Goal: Communication & Community: Connect with others

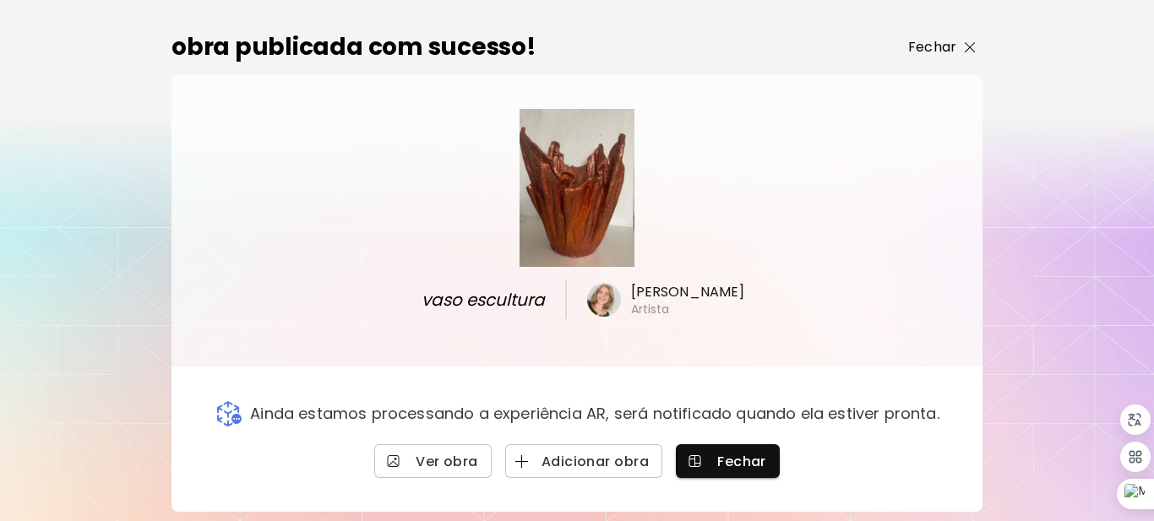
click at [973, 42] on img "button" at bounding box center [969, 47] width 11 height 11
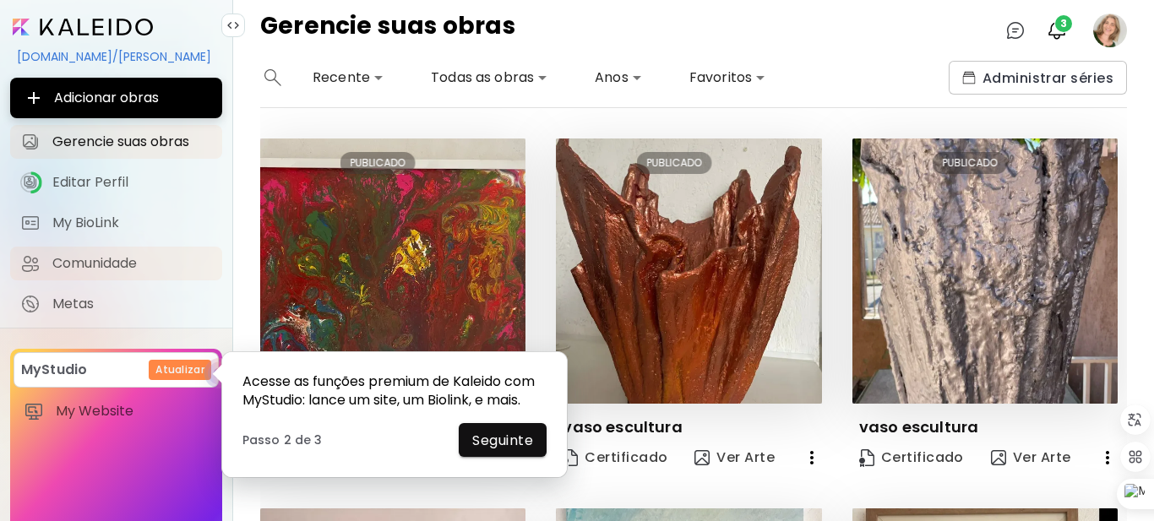
click at [98, 264] on span "Comunidade" at bounding box center [132, 263] width 160 height 17
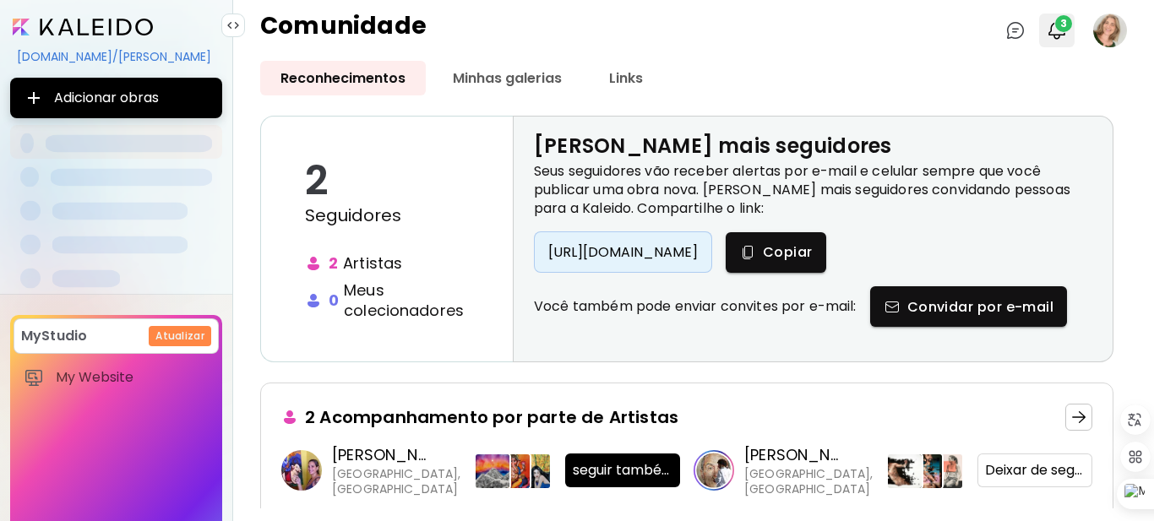
click at [1066, 20] on span "3" at bounding box center [1063, 23] width 17 height 17
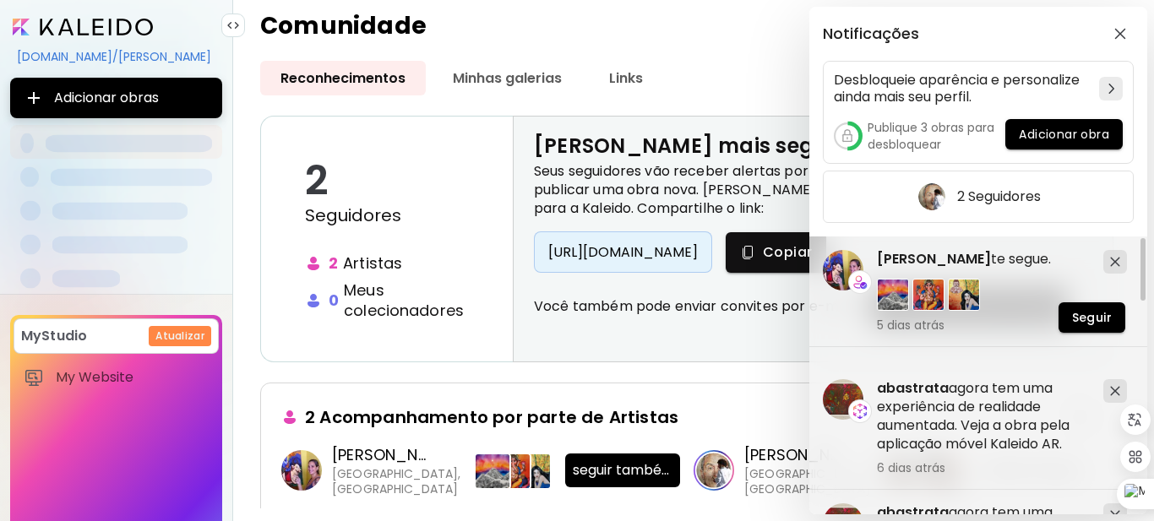
drag, startPoint x: 1153, startPoint y: 269, endPoint x: 1150, endPoint y: 288, distance: 19.6
click at [1150, 288] on div "Notificações Desbloqueie aparência e personalize ainda mais seu perfil. Publiqu…" at bounding box center [577, 260] width 1154 height 521
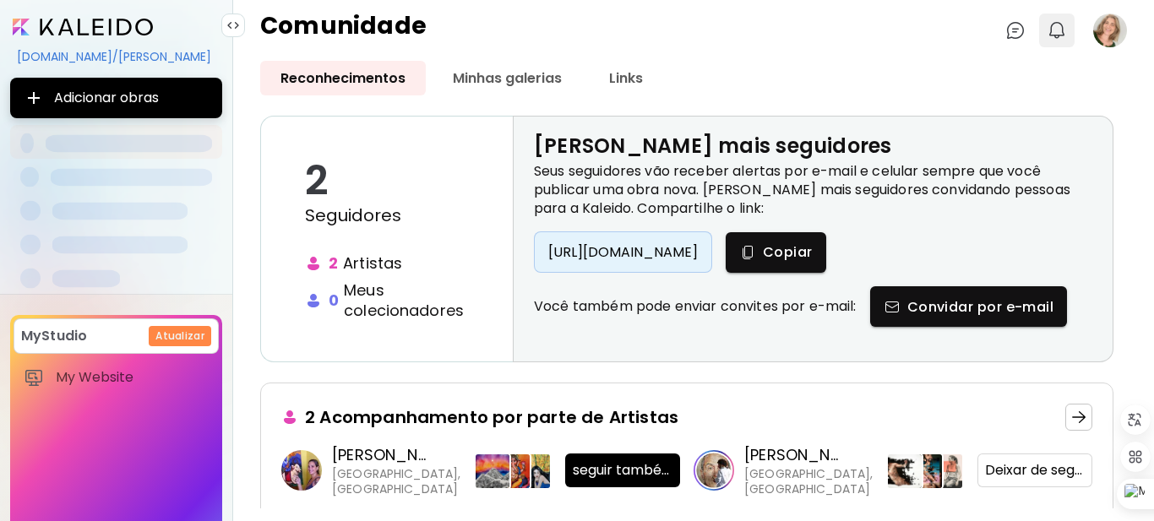
click at [1061, 32] on img "button" at bounding box center [1056, 30] width 20 height 20
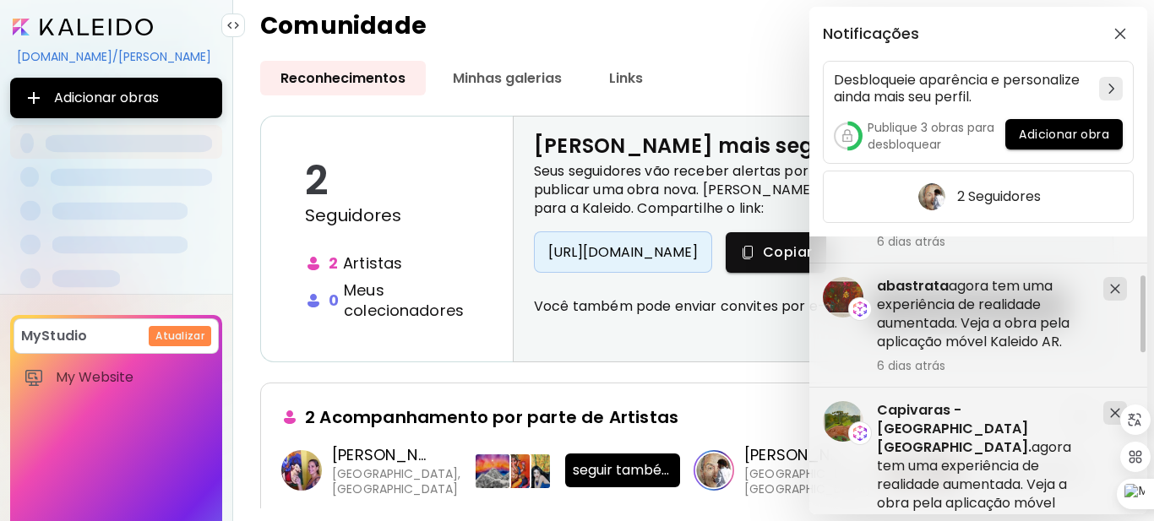
scroll to position [130, 0]
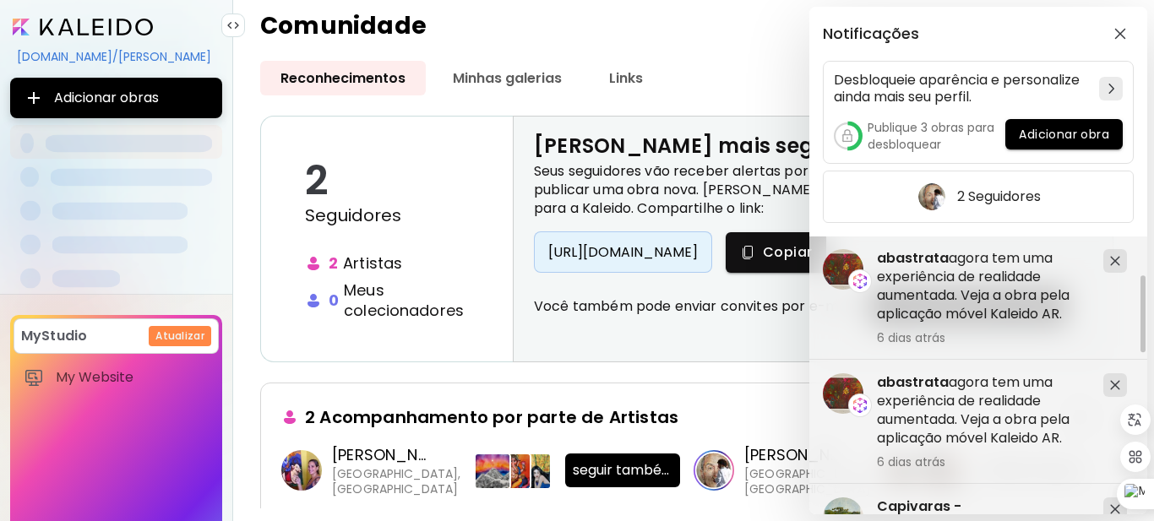
drag, startPoint x: 1143, startPoint y: 263, endPoint x: 1153, endPoint y: 318, distance: 55.0
click at [1153, 321] on div "Notificações Desbloqueie aparência e personalize ainda mais seu perfil. Publiqu…" at bounding box center [577, 260] width 1154 height 521
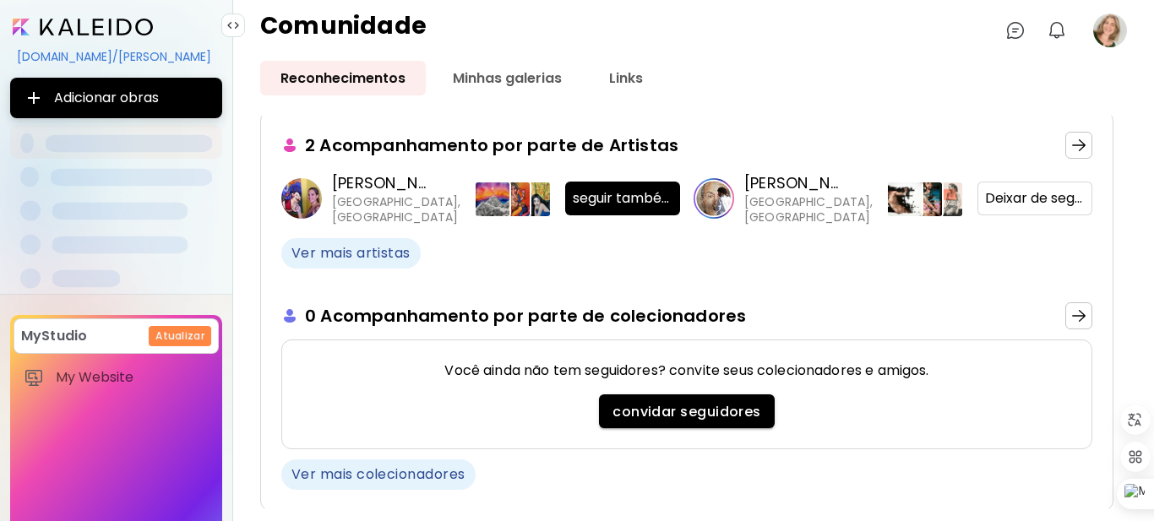
scroll to position [274, 0]
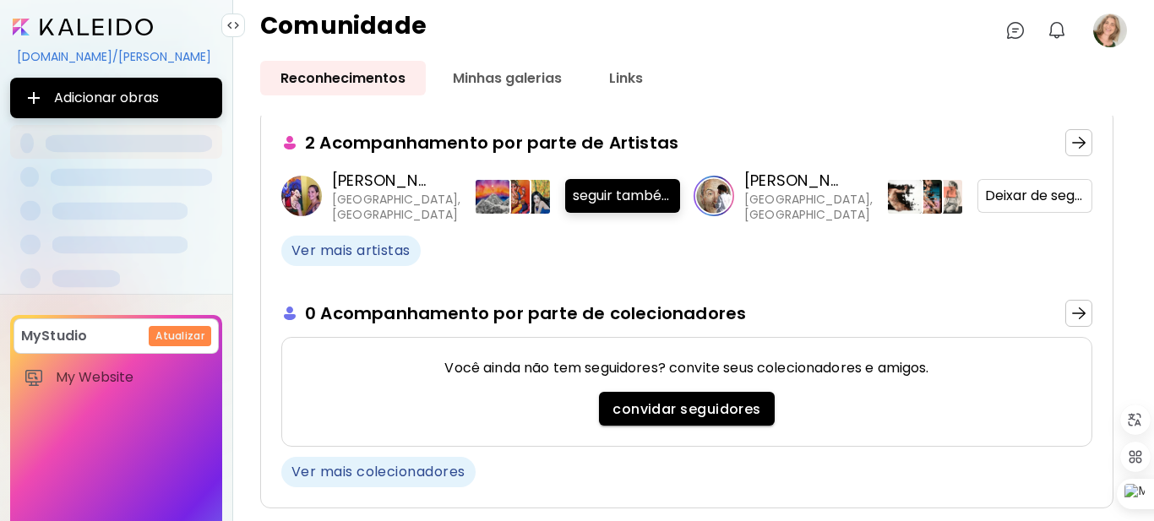
click at [635, 198] on span "seguir também" at bounding box center [623, 195] width 100 height 17
click at [448, 475] on span "Ver mais colecionadores" at bounding box center [378, 472] width 174 height 19
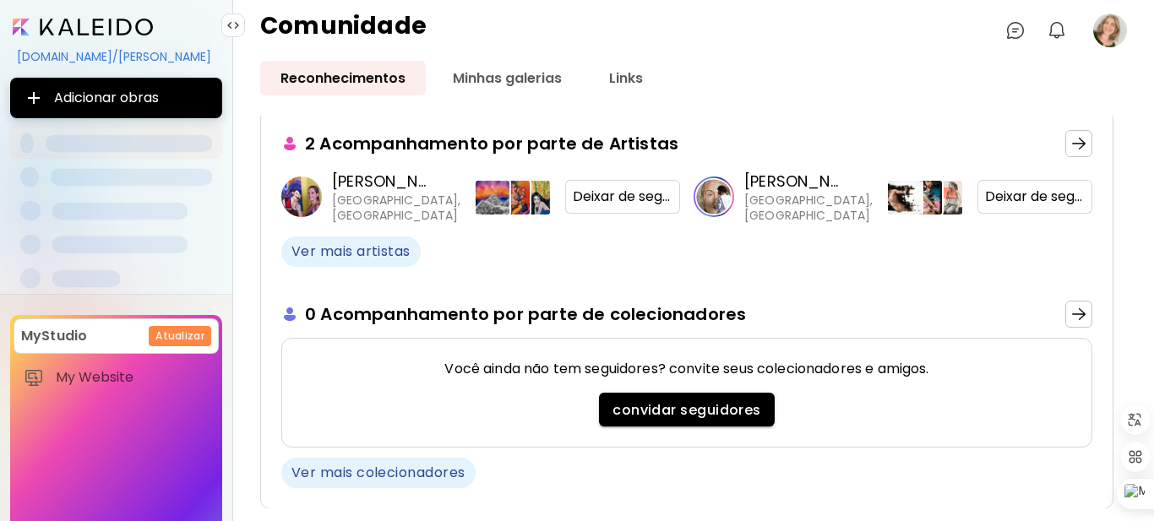
scroll to position [274, 0]
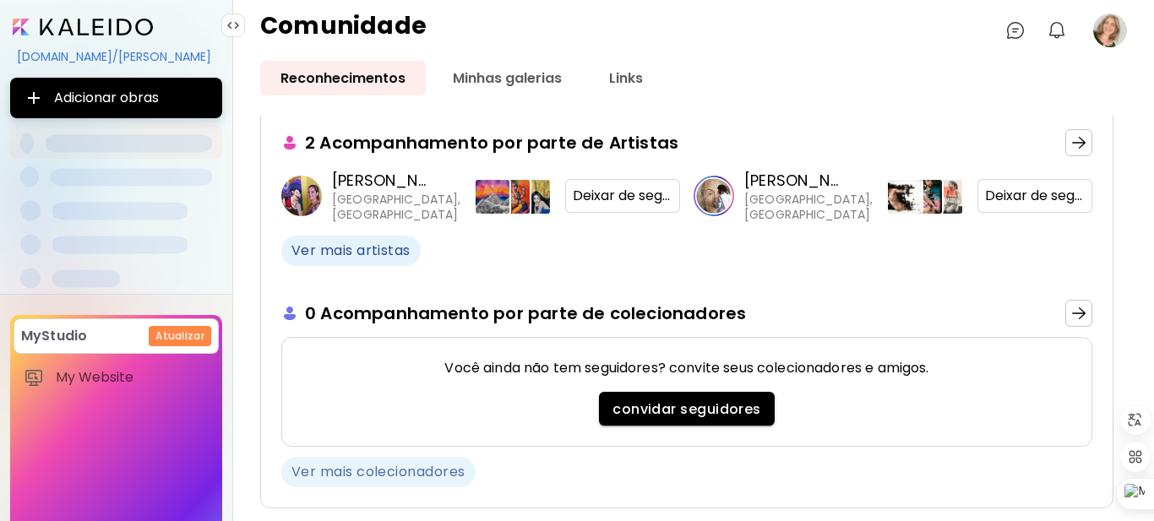
click at [320, 469] on span "Ver mais colecionadores" at bounding box center [378, 472] width 174 height 19
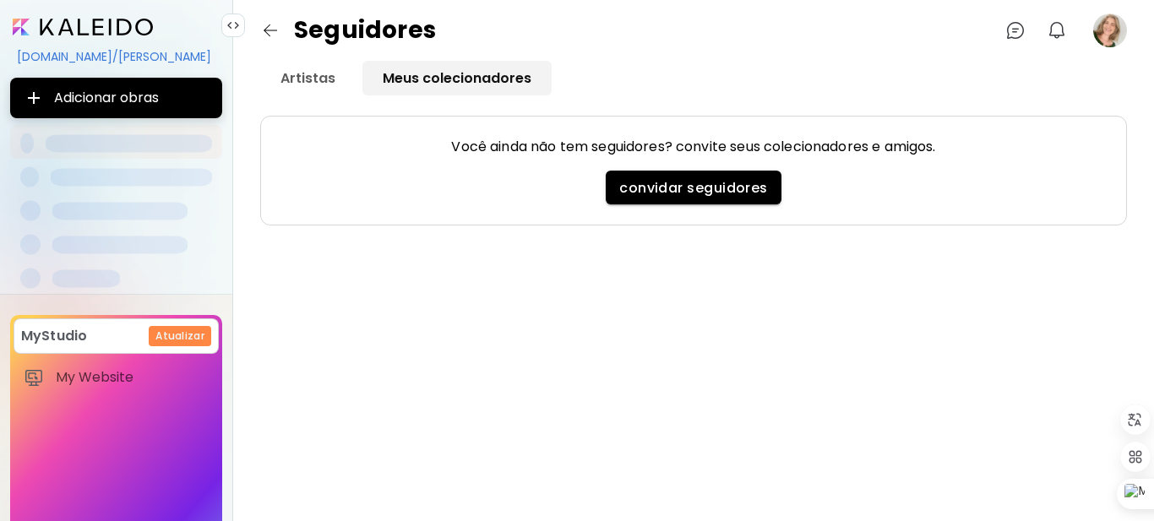
click at [459, 68] on link "Meus colecionadores" at bounding box center [456, 78] width 189 height 35
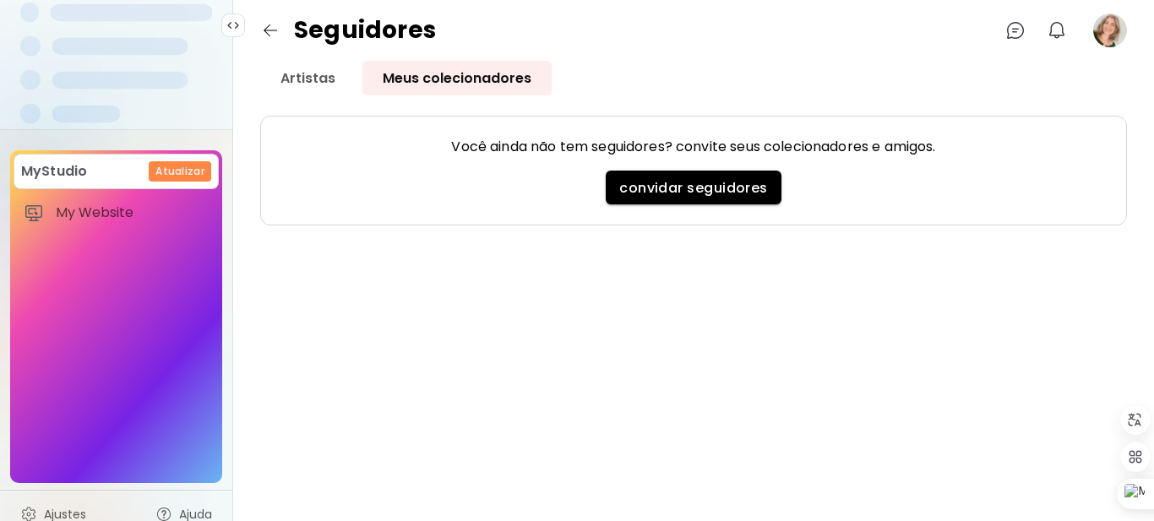
scroll to position [182, 0]
